Goal: Find specific page/section: Find specific page/section

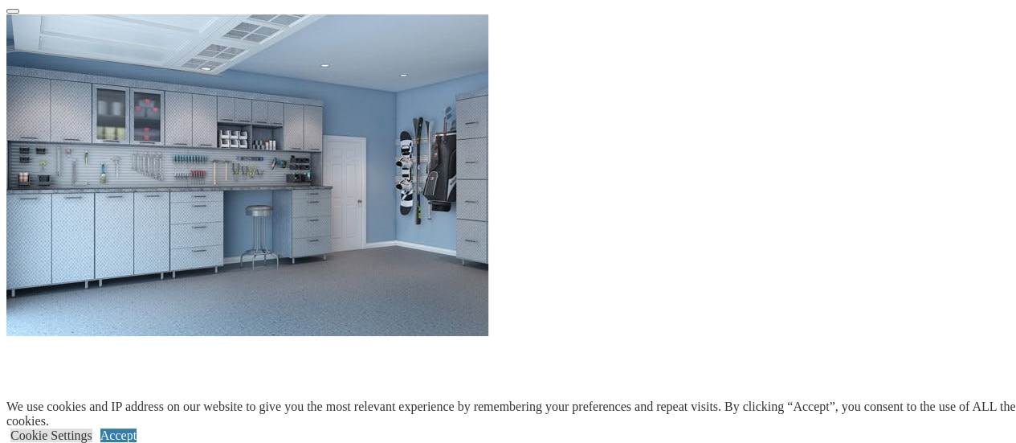
scroll to position [2008, 0]
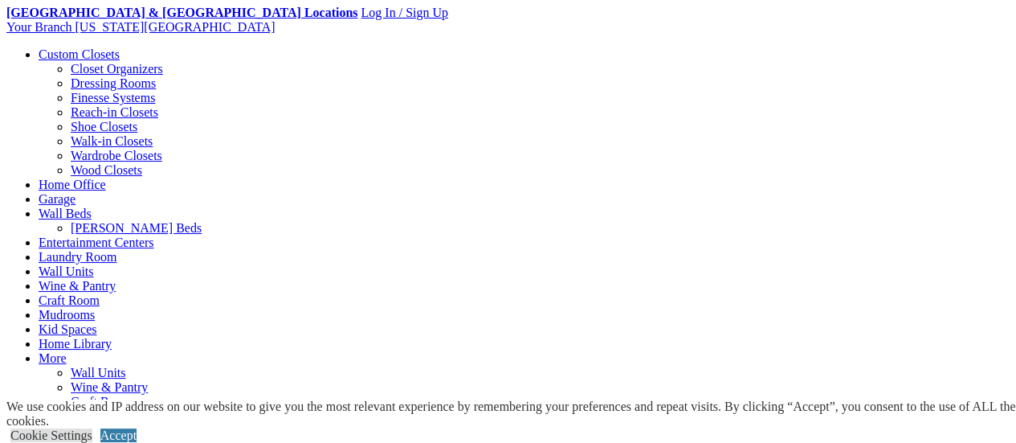
scroll to position [116, 0]
